Goal: Find specific page/section: Find specific page/section

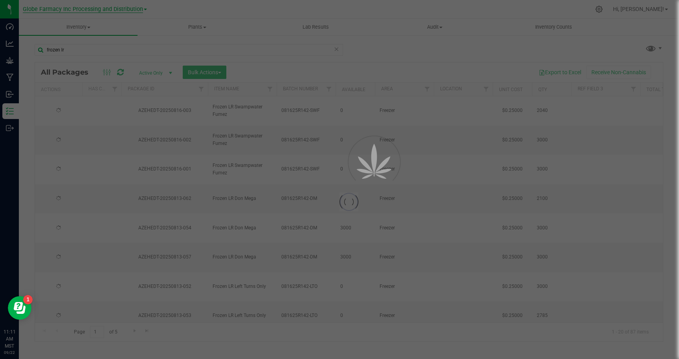
click at [128, 10] on div at bounding box center [339, 179] width 679 height 359
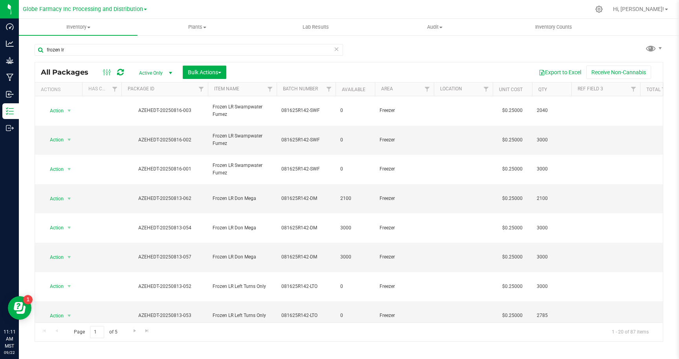
click at [369, 52] on div "frozen lr All Packages Active Only Active Only Lab Samples Locked All Bulk Acti…" at bounding box center [349, 189] width 629 height 305
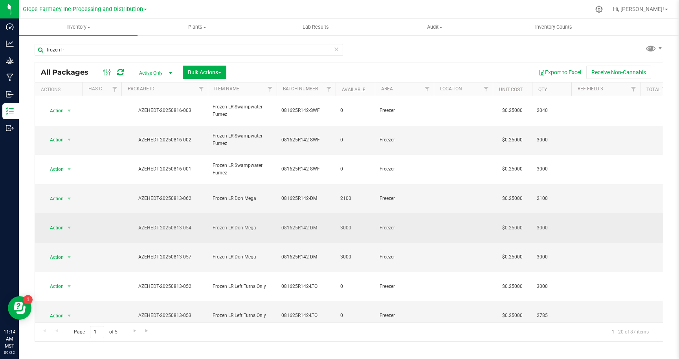
scroll to position [147, 0]
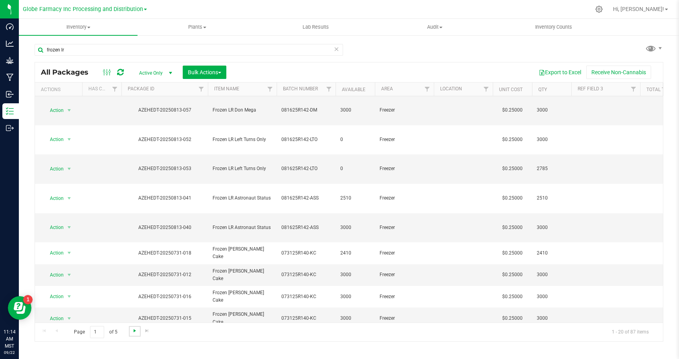
click at [134, 333] on span "Go to the next page" at bounding box center [135, 331] width 6 height 6
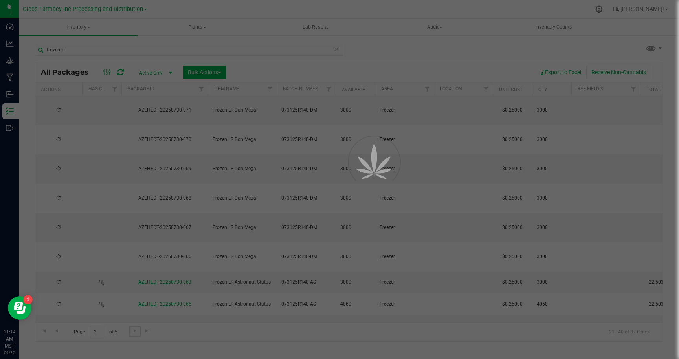
scroll to position [0, 0]
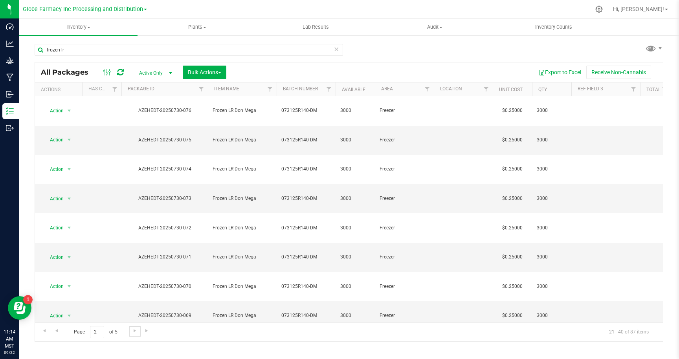
scroll to position [136, 0]
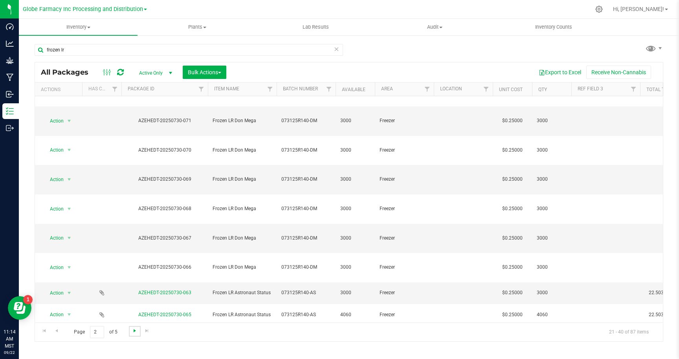
click at [134, 330] on span "Go to the next page" at bounding box center [135, 331] width 6 height 6
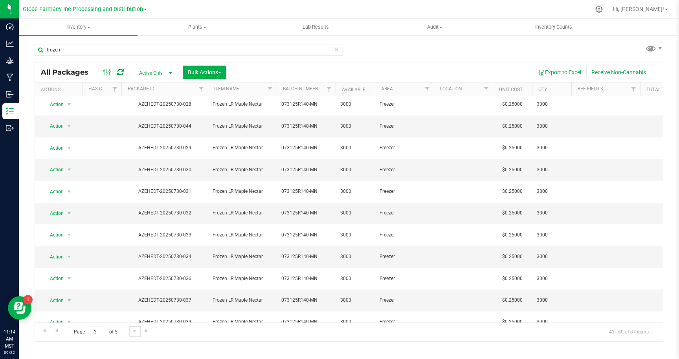
scroll to position [136, 0]
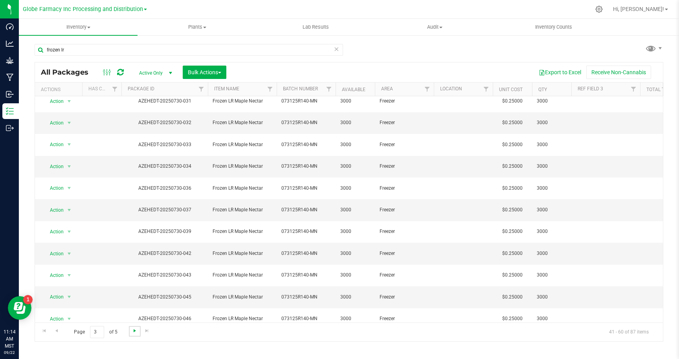
click at [135, 331] on span "Go to the next page" at bounding box center [135, 331] width 6 height 6
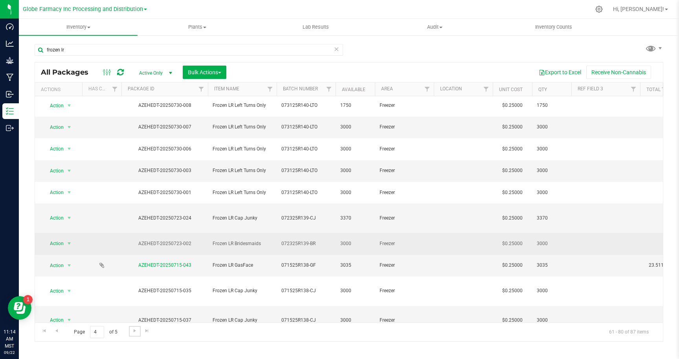
scroll to position [136, 0]
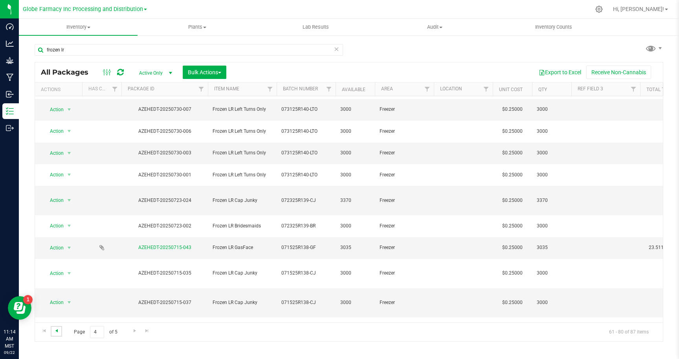
click at [58, 331] on span "Go to the previous page" at bounding box center [56, 331] width 6 height 6
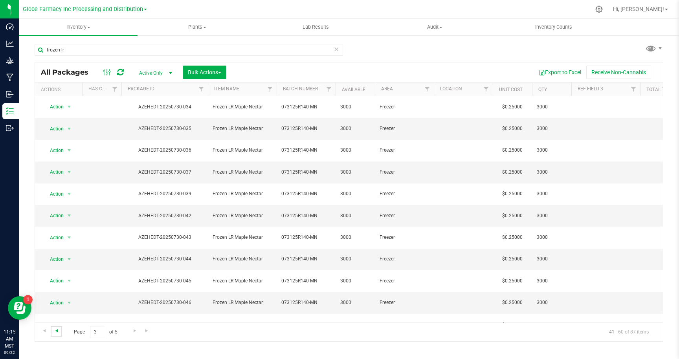
click at [57, 331] on span "Go to the previous page" at bounding box center [56, 331] width 6 height 6
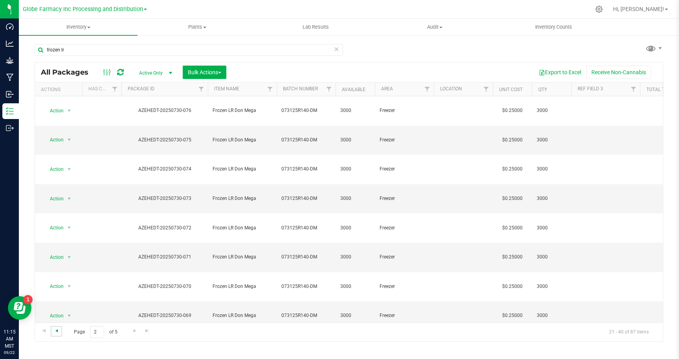
click at [57, 330] on span "Go to the previous page" at bounding box center [56, 331] width 6 height 6
click at [169, 73] on span "select" at bounding box center [170, 73] width 6 height 6
click at [143, 122] on li "All" at bounding box center [153, 121] width 42 height 12
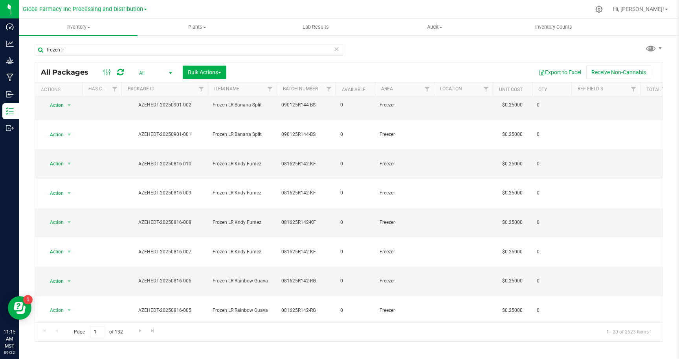
scroll to position [147, 0]
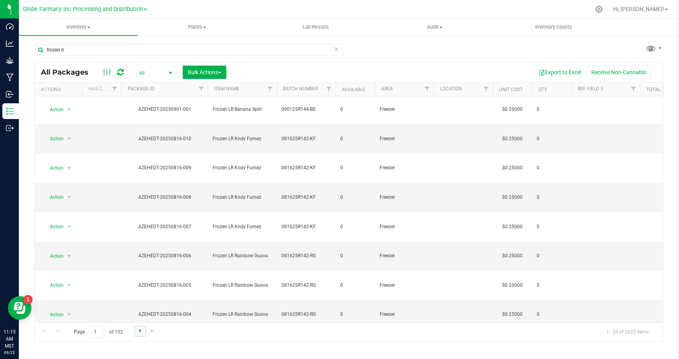
click at [139, 331] on span "Go to the next page" at bounding box center [140, 331] width 6 height 6
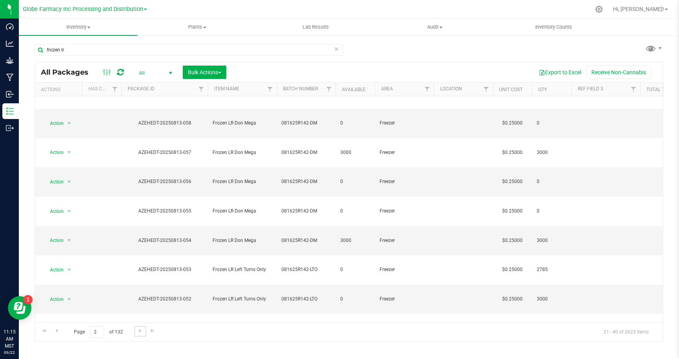
scroll to position [136, 0]
click at [141, 331] on span "Go to the next page" at bounding box center [140, 331] width 6 height 6
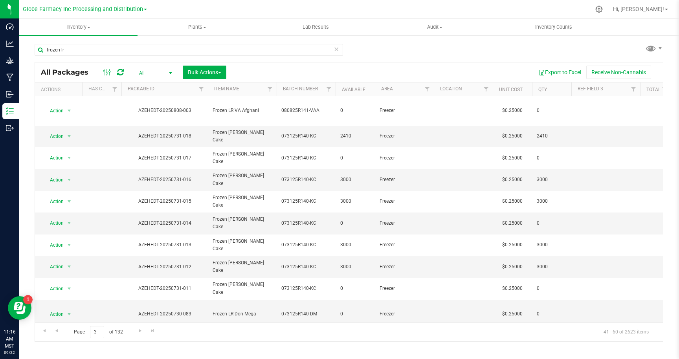
click at [171, 71] on span "select" at bounding box center [170, 73] width 6 height 6
click at [150, 86] on li "Active Only" at bounding box center [153, 86] width 42 height 12
